Goal: Task Accomplishment & Management: Manage account settings

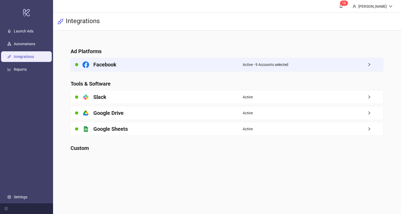
click at [201, 62] on div "Facebook" at bounding box center [157, 64] width 172 height 13
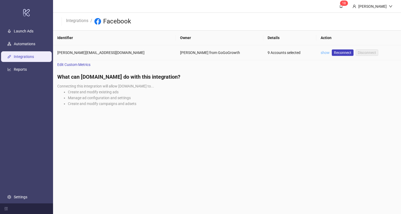
click at [321, 53] on link "show" at bounding box center [325, 52] width 9 height 4
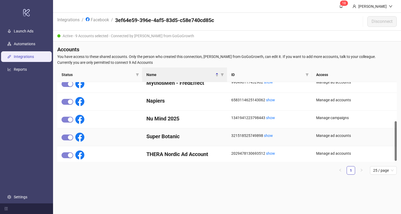
scroll to position [80, 0]
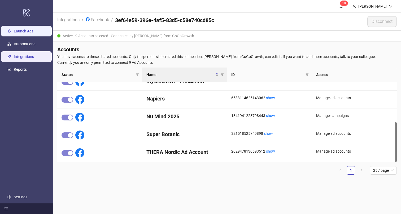
click at [29, 29] on link "Launch Ads" at bounding box center [24, 31] width 20 height 4
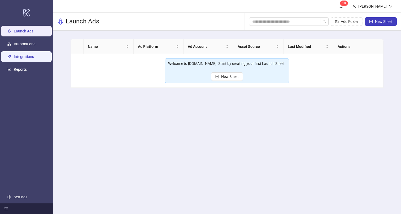
click at [27, 57] on link "Integrations" at bounding box center [24, 57] width 20 height 4
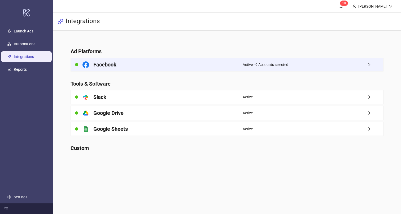
click at [287, 59] on div "Active - 9 Accounts selected" at bounding box center [313, 64] width 141 height 13
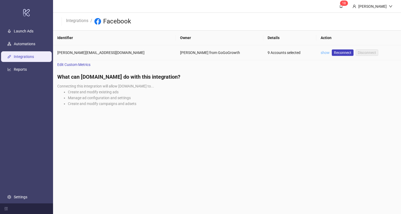
click at [321, 51] on link "show" at bounding box center [325, 52] width 9 height 4
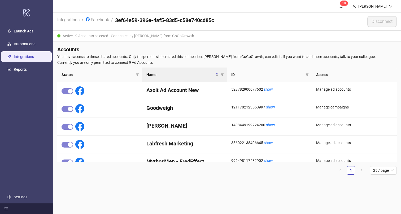
click at [25, 55] on link "Integrations" at bounding box center [24, 57] width 20 height 4
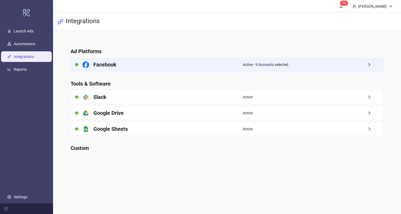
click at [197, 62] on div "Facebook" at bounding box center [157, 64] width 172 height 13
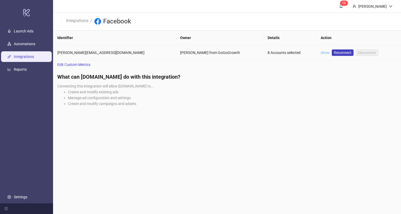
click at [321, 51] on link "show" at bounding box center [325, 52] width 9 height 4
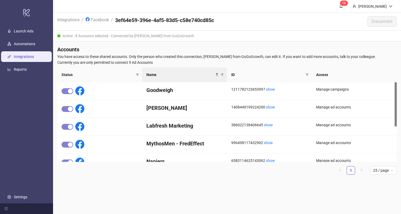
click at [23, 59] on link "Integrations" at bounding box center [24, 57] width 20 height 4
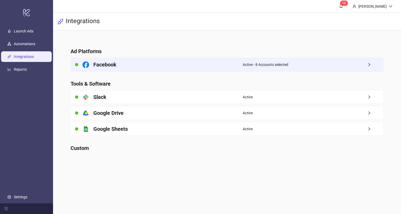
click at [196, 65] on div "Facebook" at bounding box center [157, 64] width 172 height 13
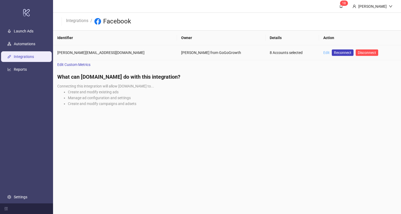
click at [323, 53] on link "Edit" at bounding box center [326, 52] width 6 height 4
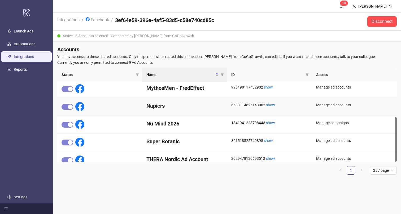
scroll to position [63, 0]
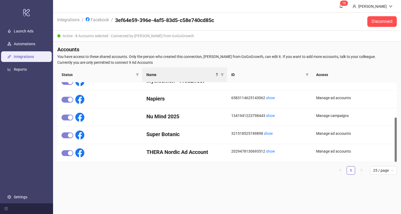
click at [14, 55] on link "Integrations" at bounding box center [24, 57] width 20 height 4
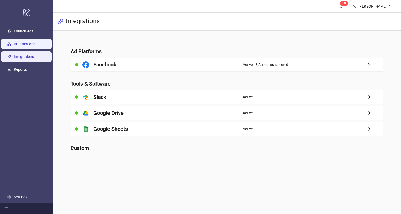
click at [23, 45] on link "Automations" at bounding box center [24, 44] width 21 height 4
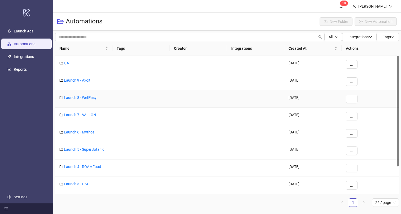
scroll to position [34, 0]
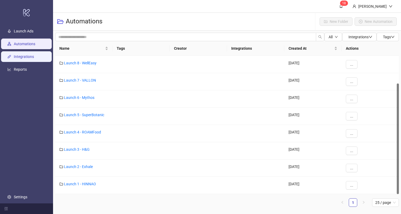
click at [24, 56] on link "Integrations" at bounding box center [24, 57] width 20 height 4
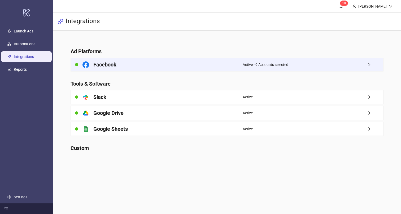
click at [99, 64] on h4 "Facebook" at bounding box center [104, 64] width 23 height 7
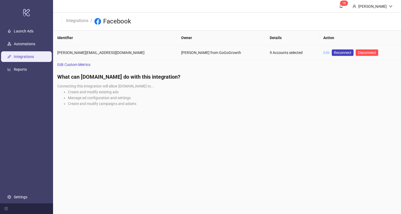
click at [323, 52] on link "Edit" at bounding box center [326, 52] width 6 height 4
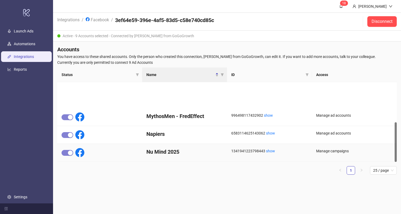
scroll to position [80, 0]
